Goal: Navigation & Orientation: Find specific page/section

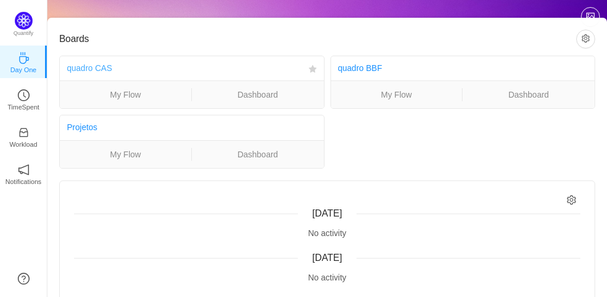
click at [86, 69] on link "quadro CAS" at bounding box center [89, 67] width 45 height 9
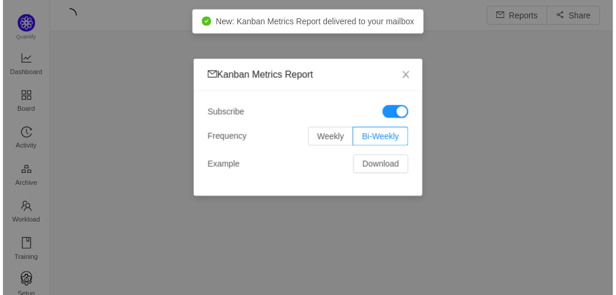
scroll to position [280, 541]
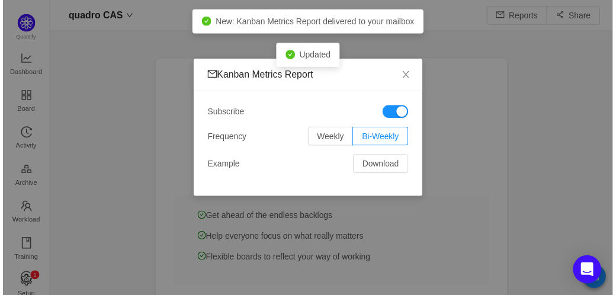
scroll to position [15, 15]
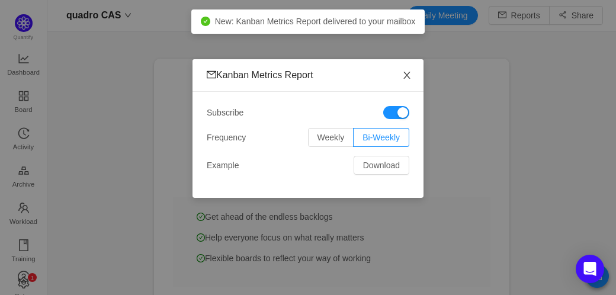
click at [405, 77] on icon "icon: close" at bounding box center [406, 74] width 9 height 9
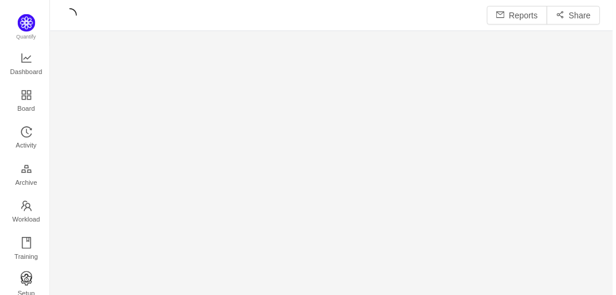
scroll to position [280, 541]
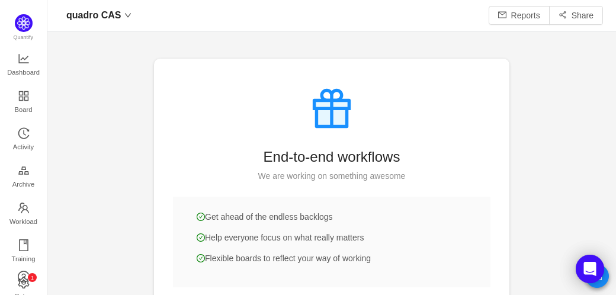
scroll to position [15, 15]
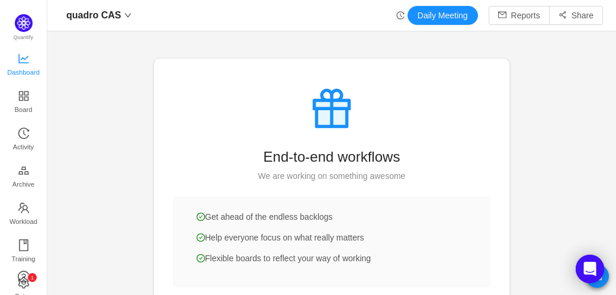
click at [30, 68] on span "Dashboard" at bounding box center [23, 72] width 33 height 24
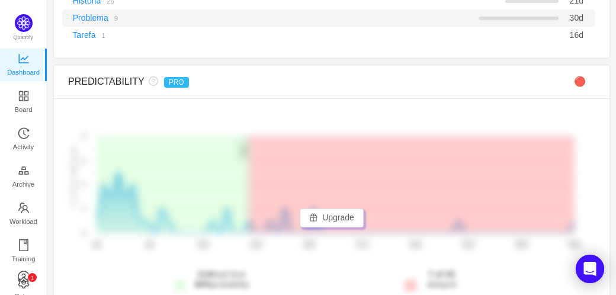
scroll to position [178, 0]
